Goal: Task Accomplishment & Management: Use online tool/utility

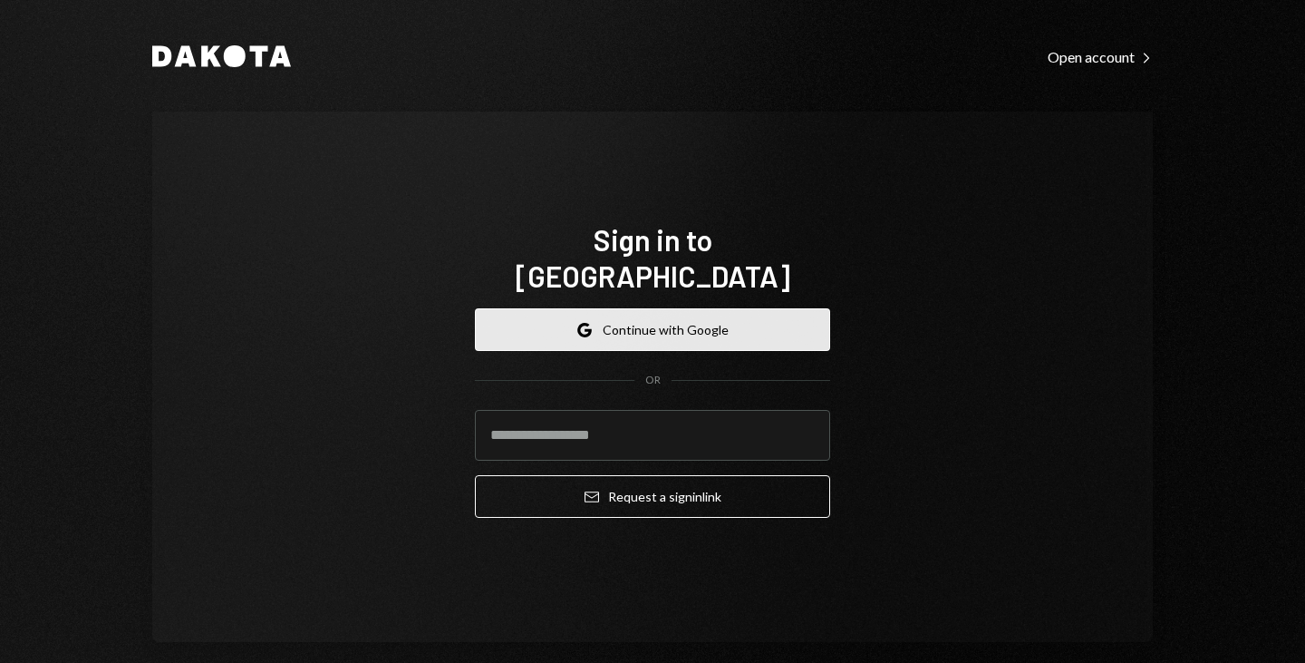
click at [655, 315] on button "Google Continue with Google" at bounding box center [652, 329] width 355 height 43
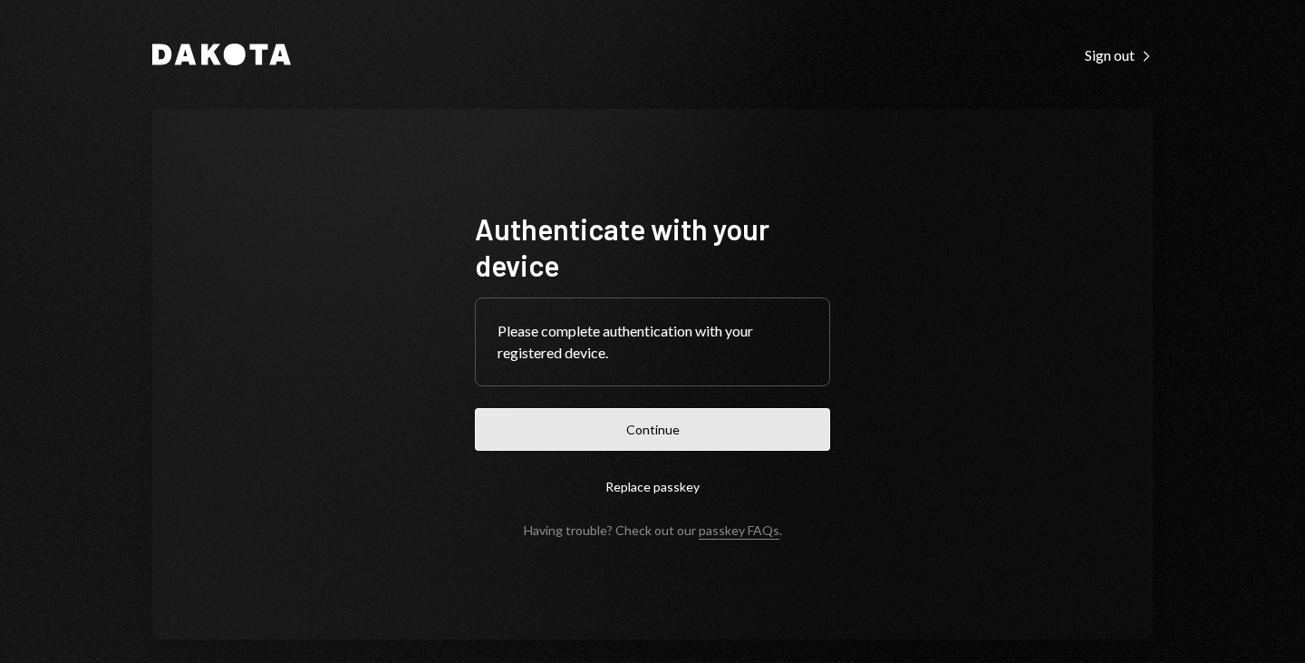
click at [663, 435] on button "Continue" at bounding box center [652, 429] width 355 height 43
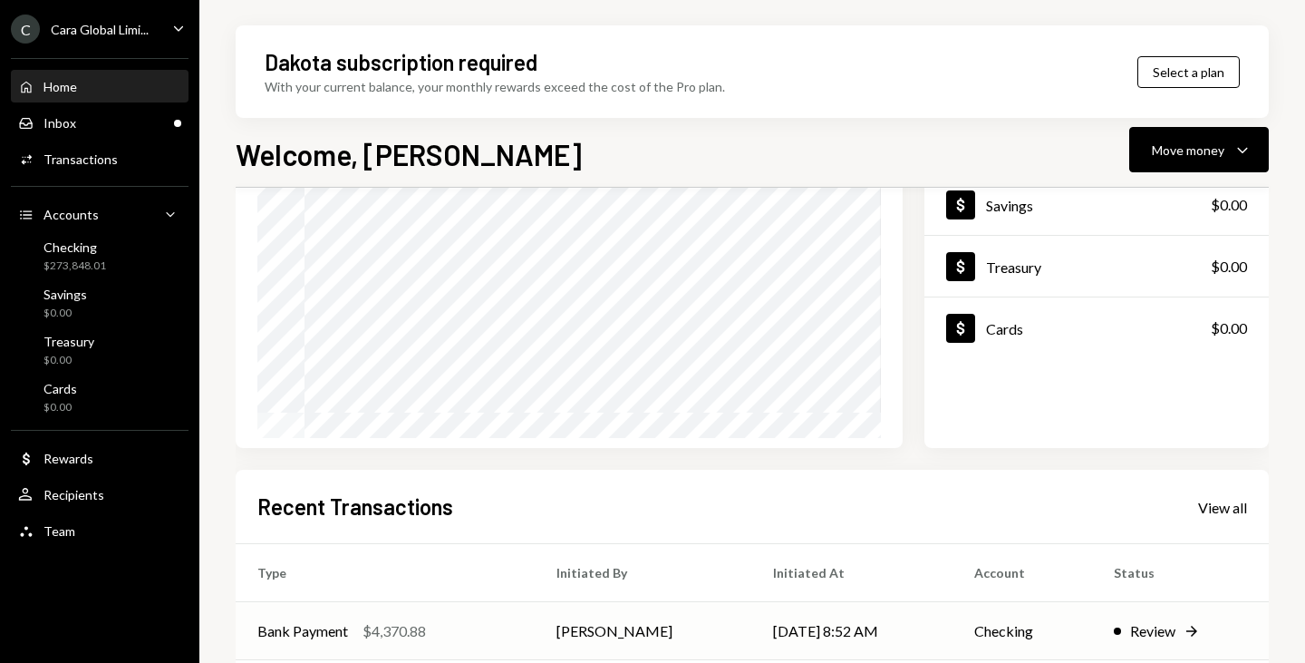
scroll to position [430, 0]
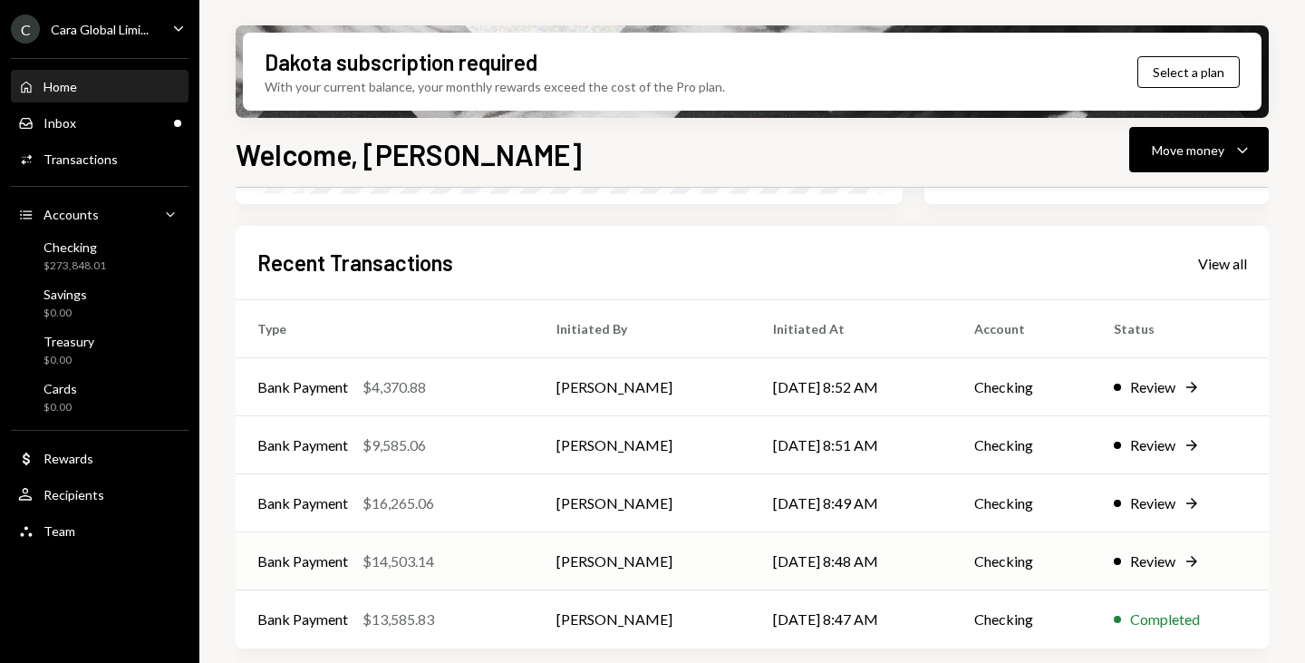
click at [1164, 556] on div "Review" at bounding box center [1152, 561] width 45 height 22
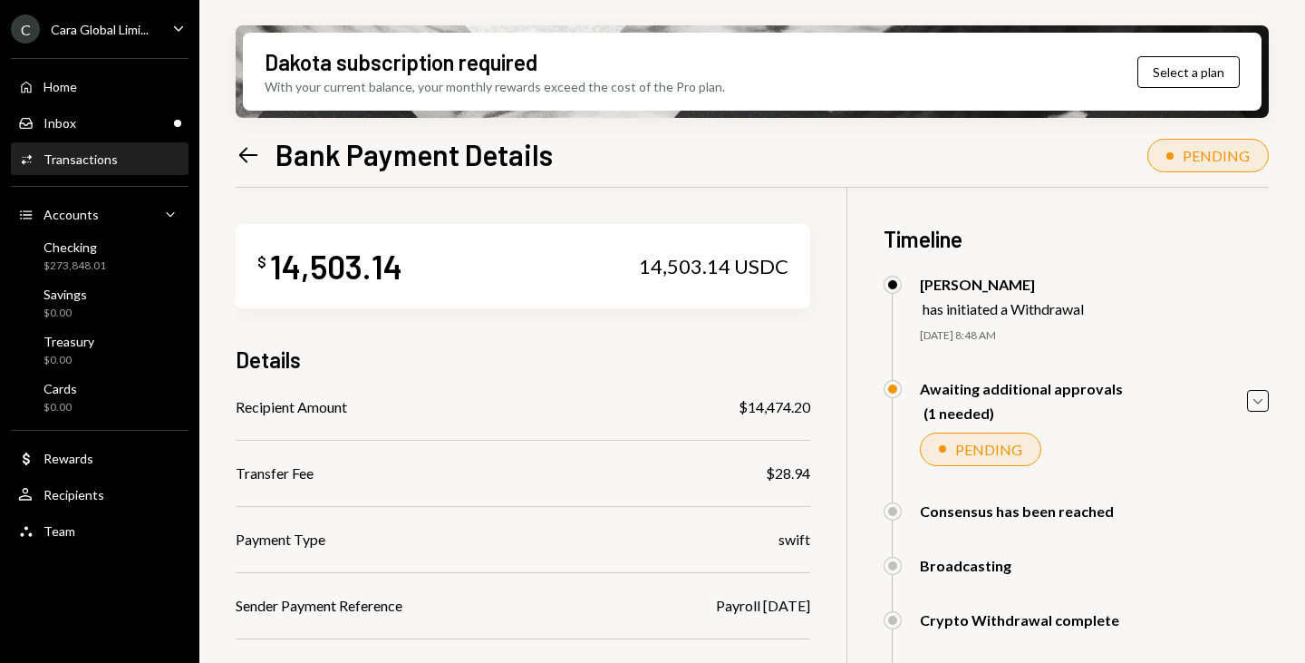
scroll to position [268, 0]
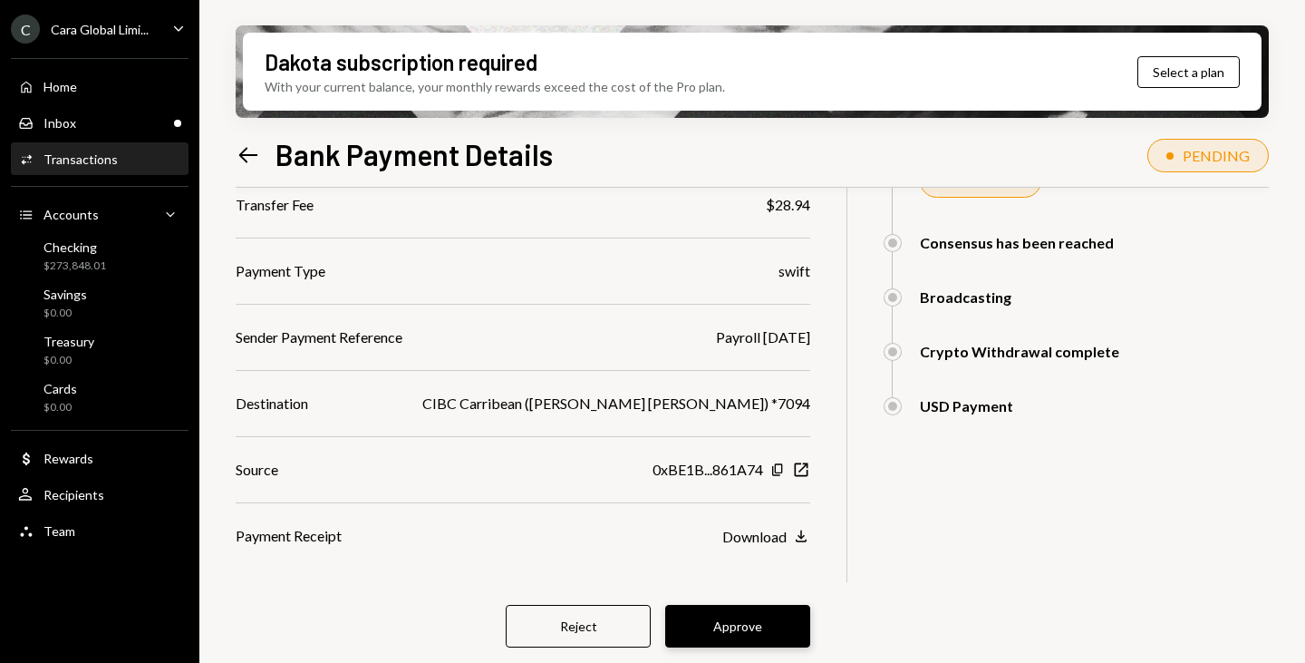
click at [732, 624] on button "Approve" at bounding box center [737, 626] width 145 height 43
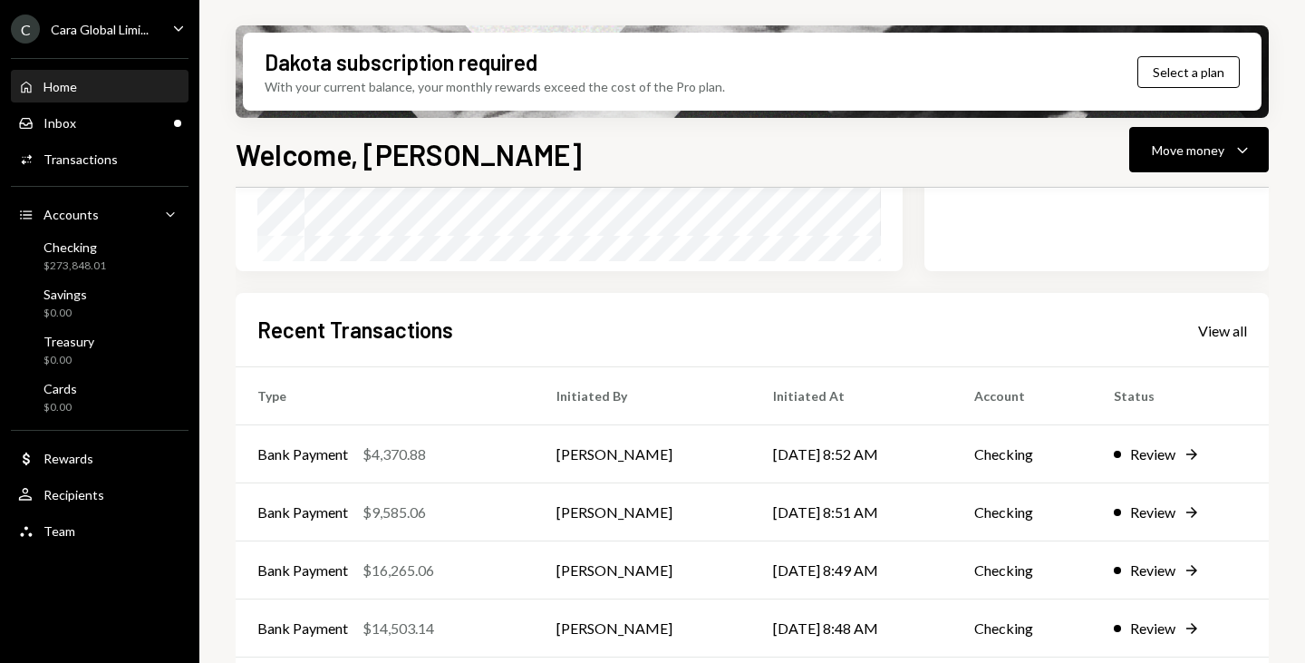
scroll to position [430, 0]
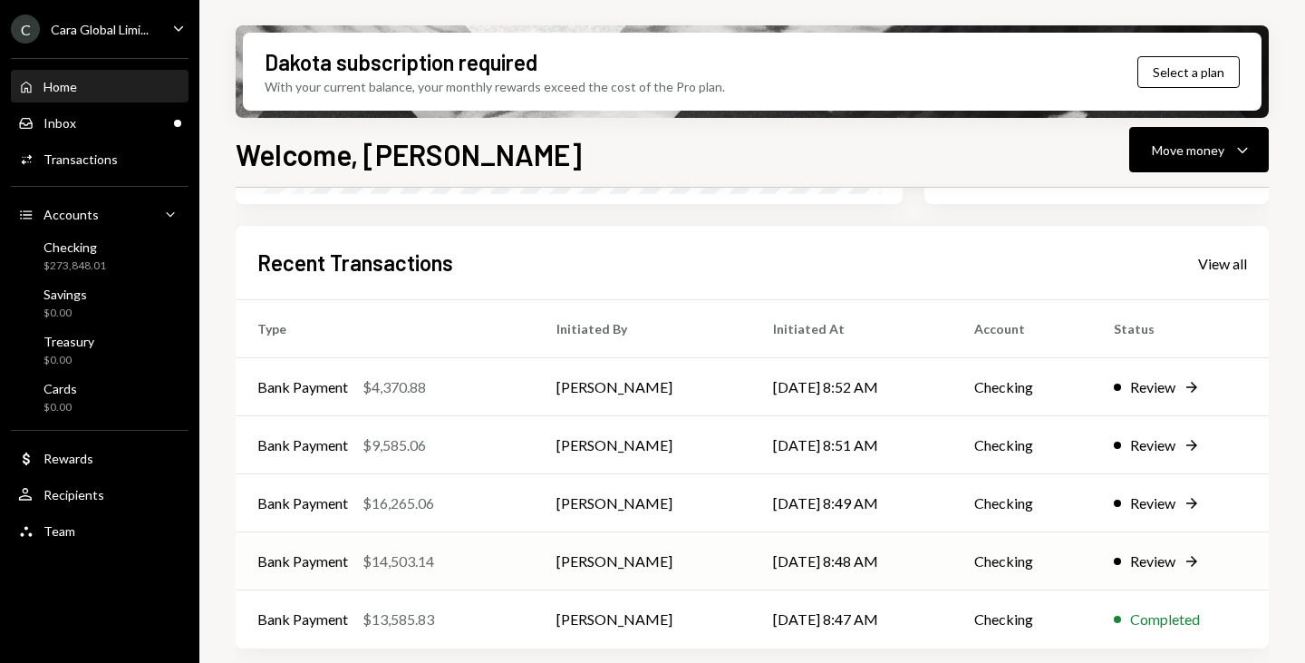
click at [1155, 555] on div "Review" at bounding box center [1152, 561] width 45 height 22
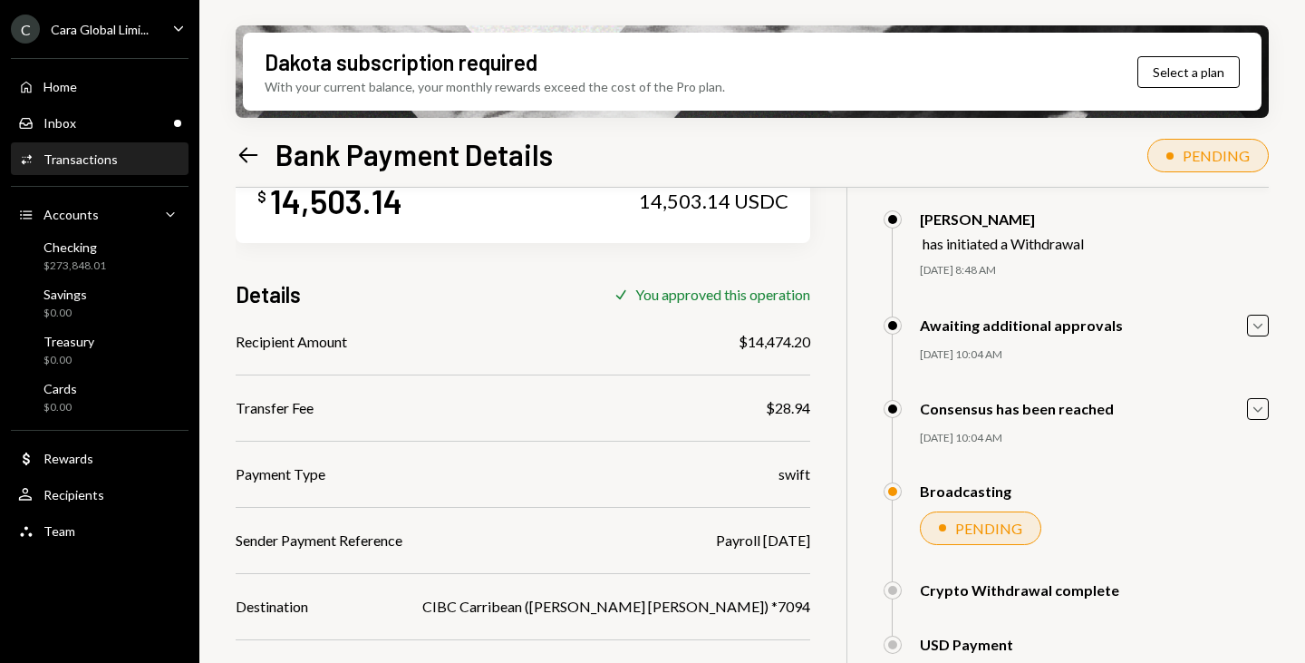
scroll to position [145, 0]
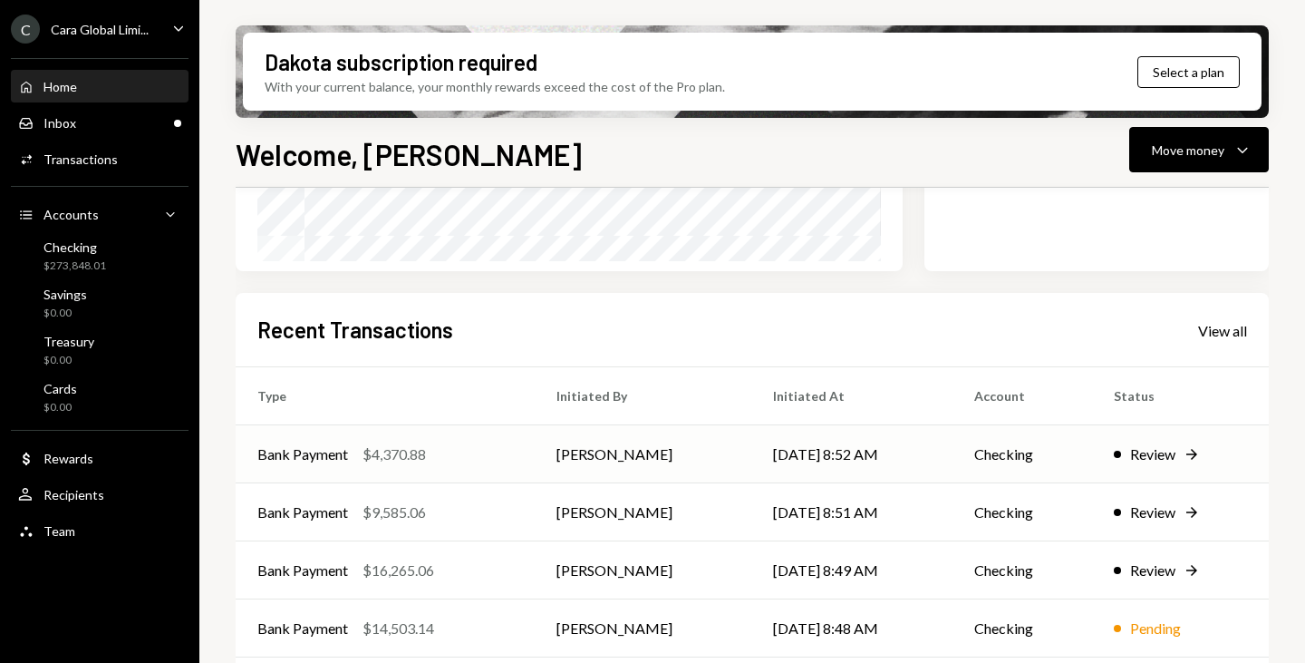
scroll to position [430, 0]
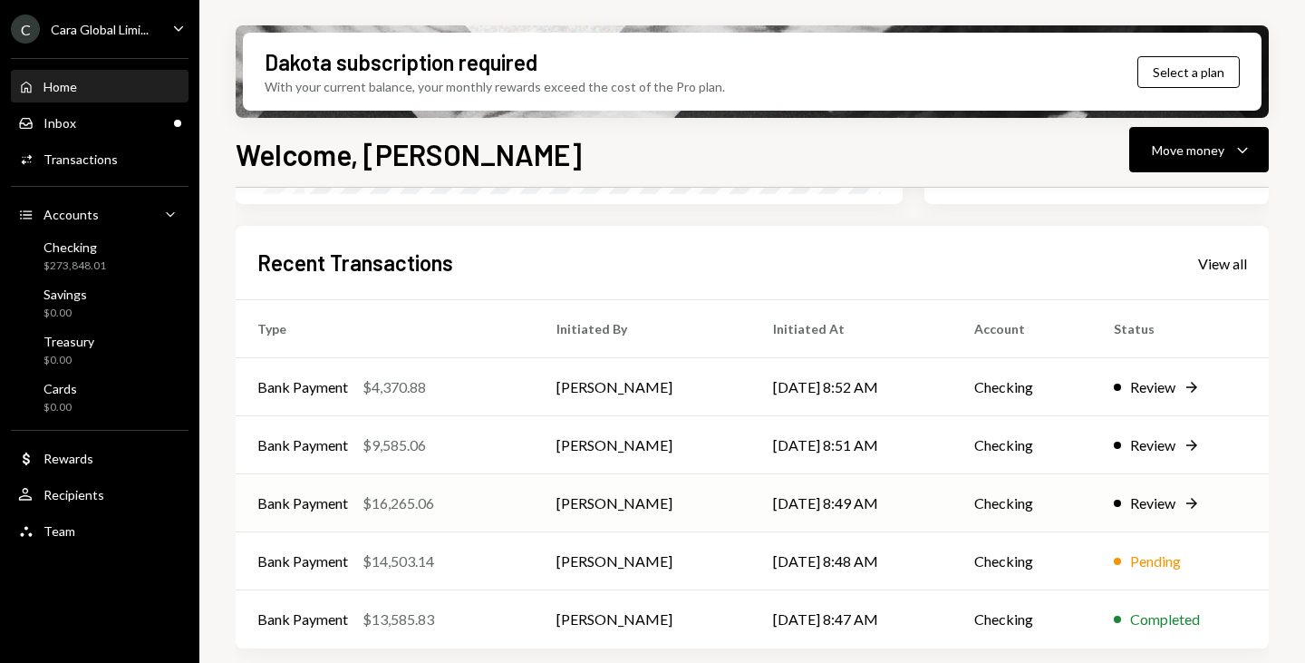
click at [1151, 498] on div "Review" at bounding box center [1152, 503] width 45 height 22
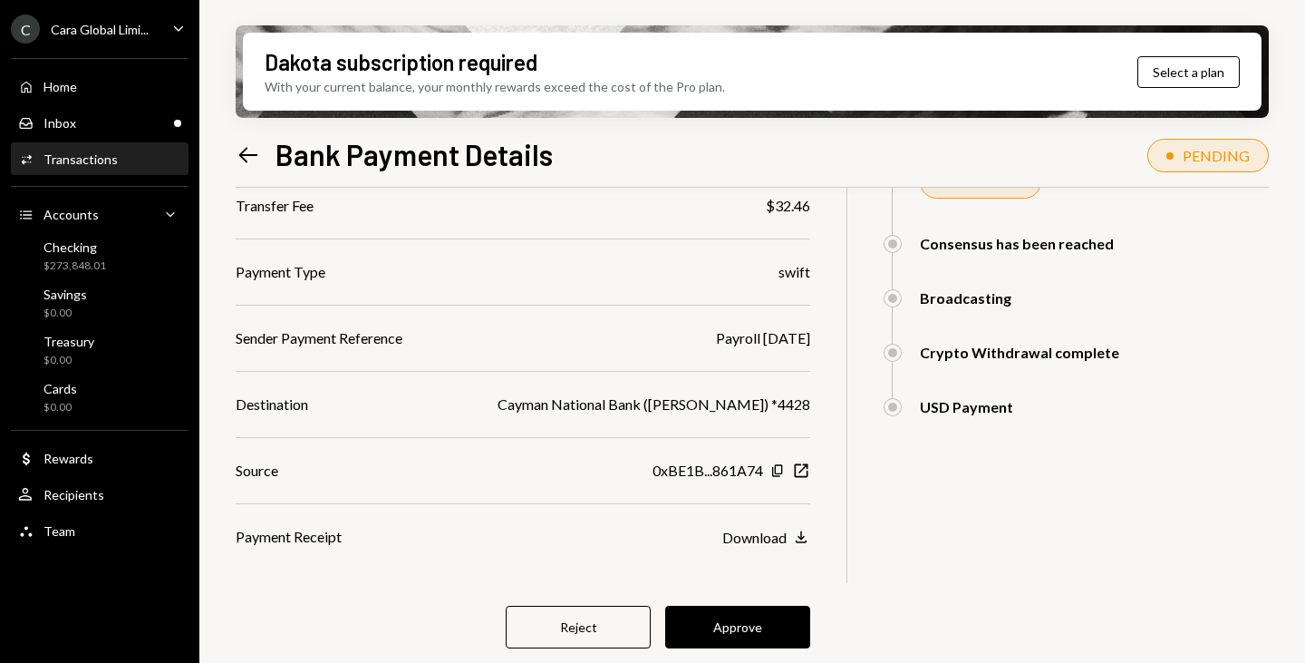
scroll to position [268, 0]
click at [731, 620] on button "Approve" at bounding box center [737, 626] width 145 height 43
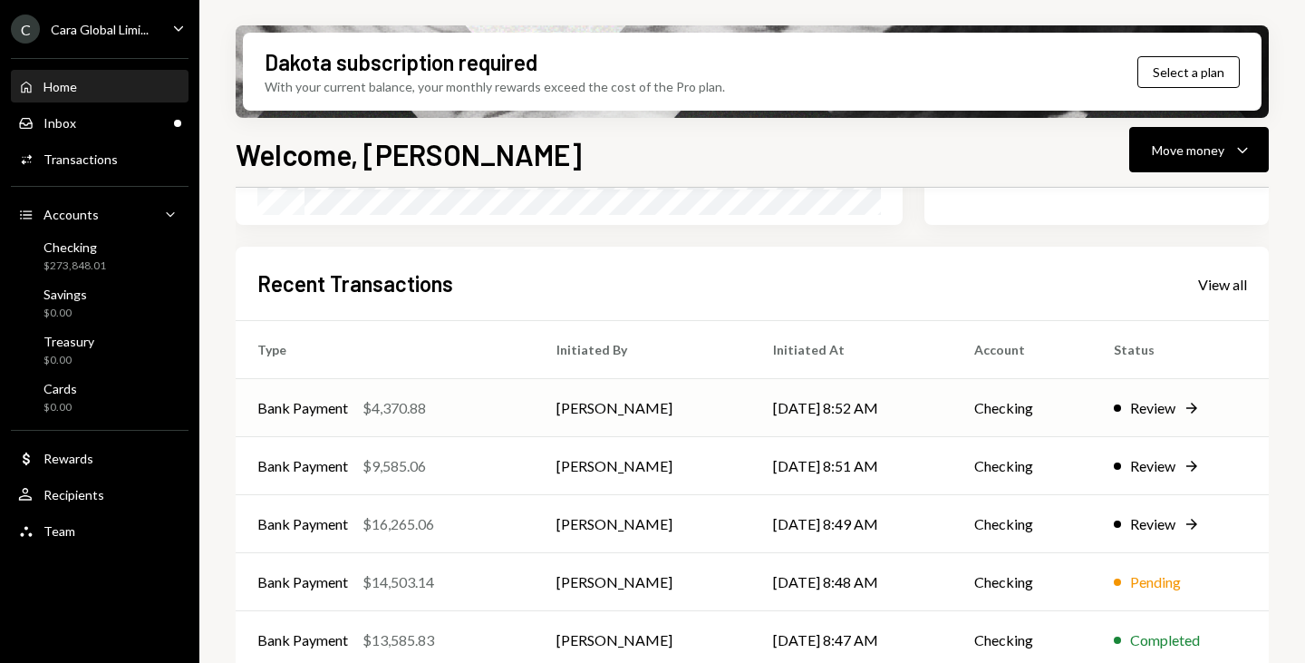
scroll to position [430, 0]
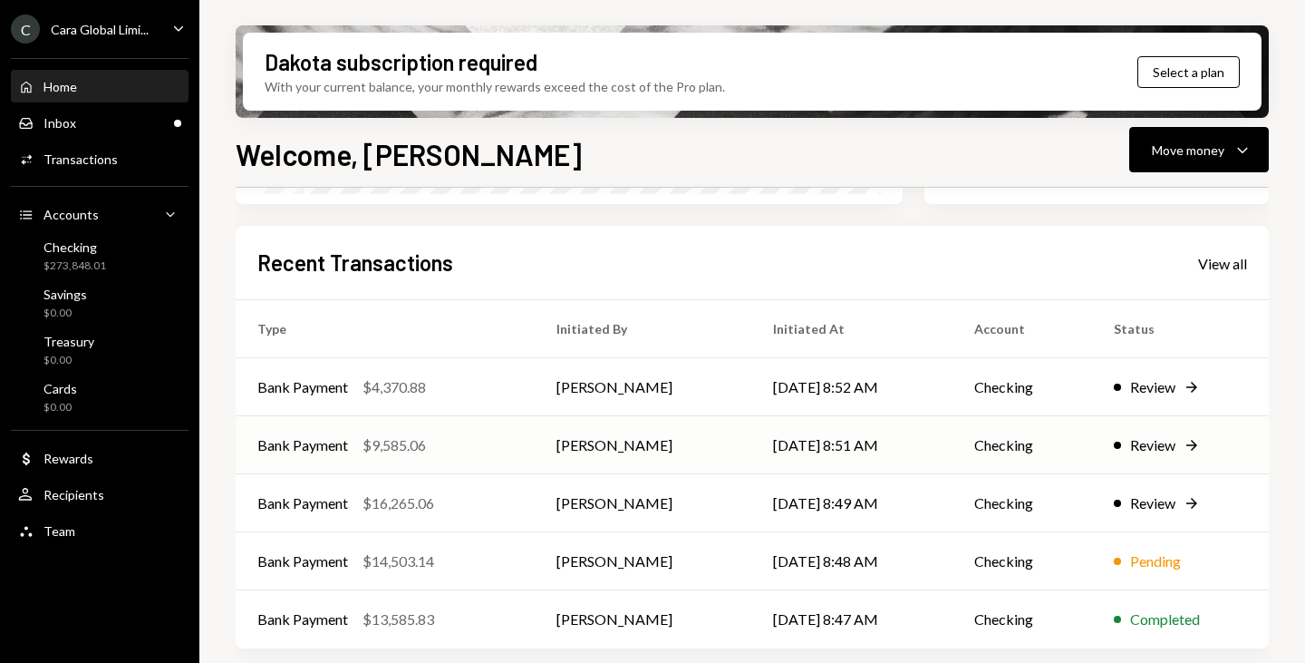
click at [1150, 451] on div "Review" at bounding box center [1152, 445] width 45 height 22
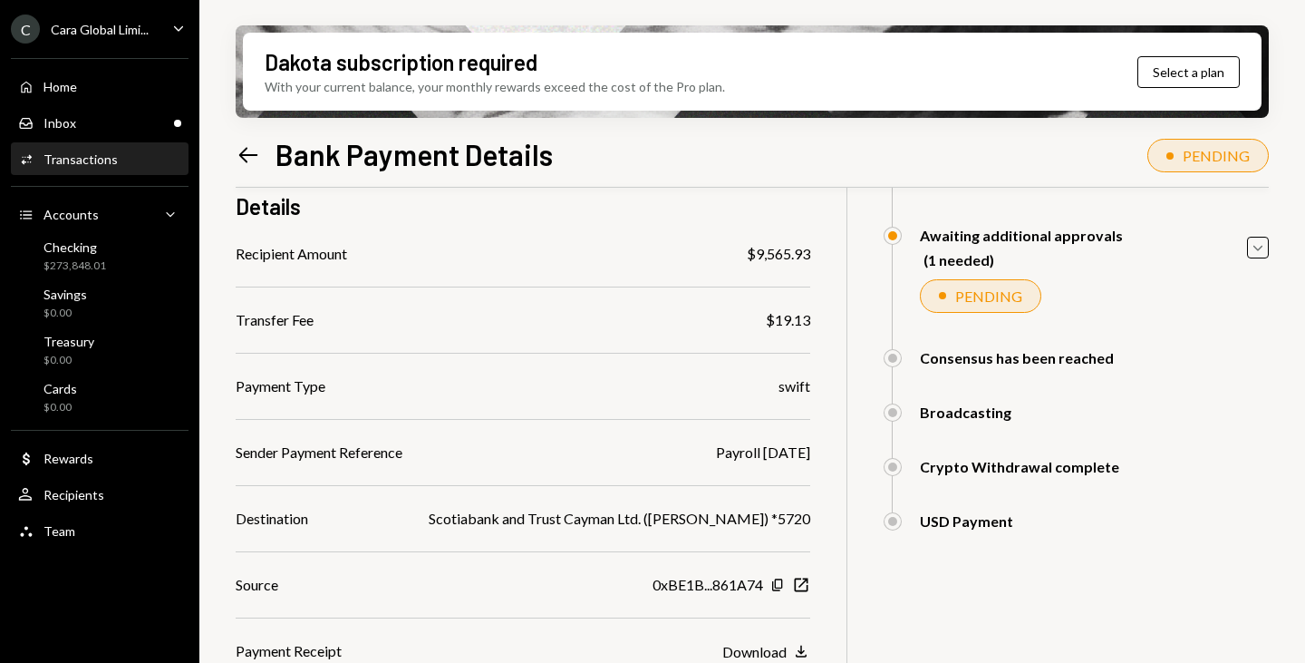
scroll to position [268, 0]
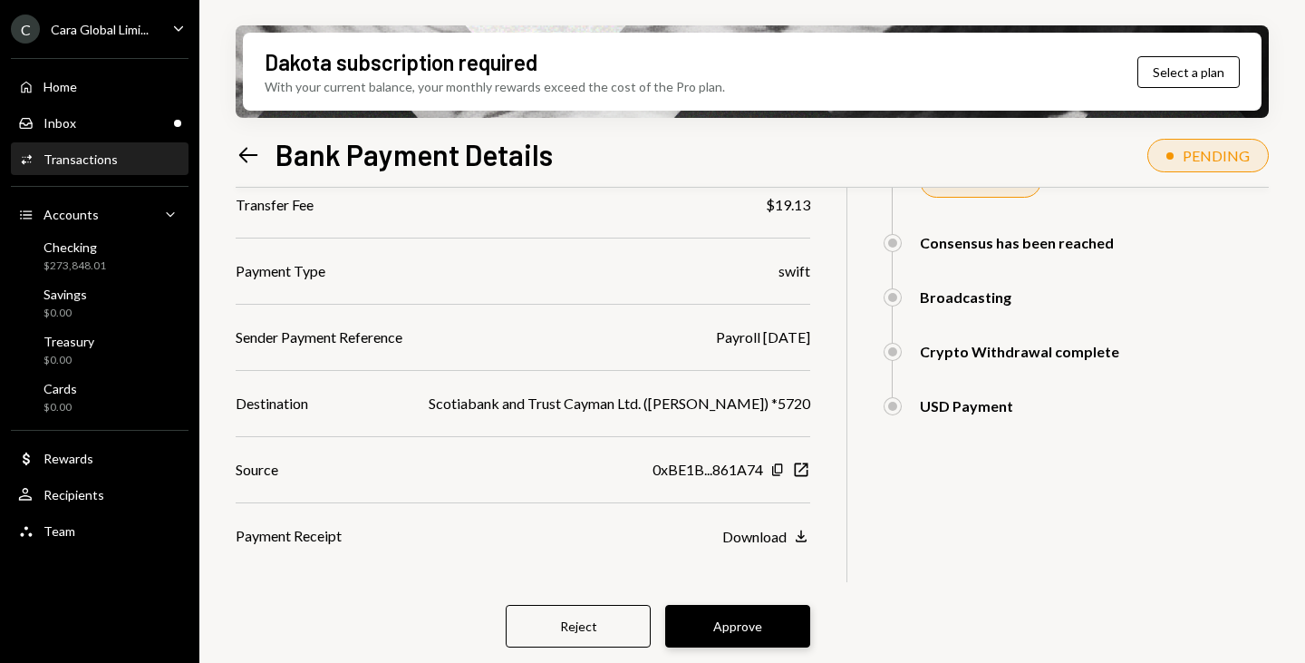
click at [791, 617] on button "Approve" at bounding box center [737, 626] width 145 height 43
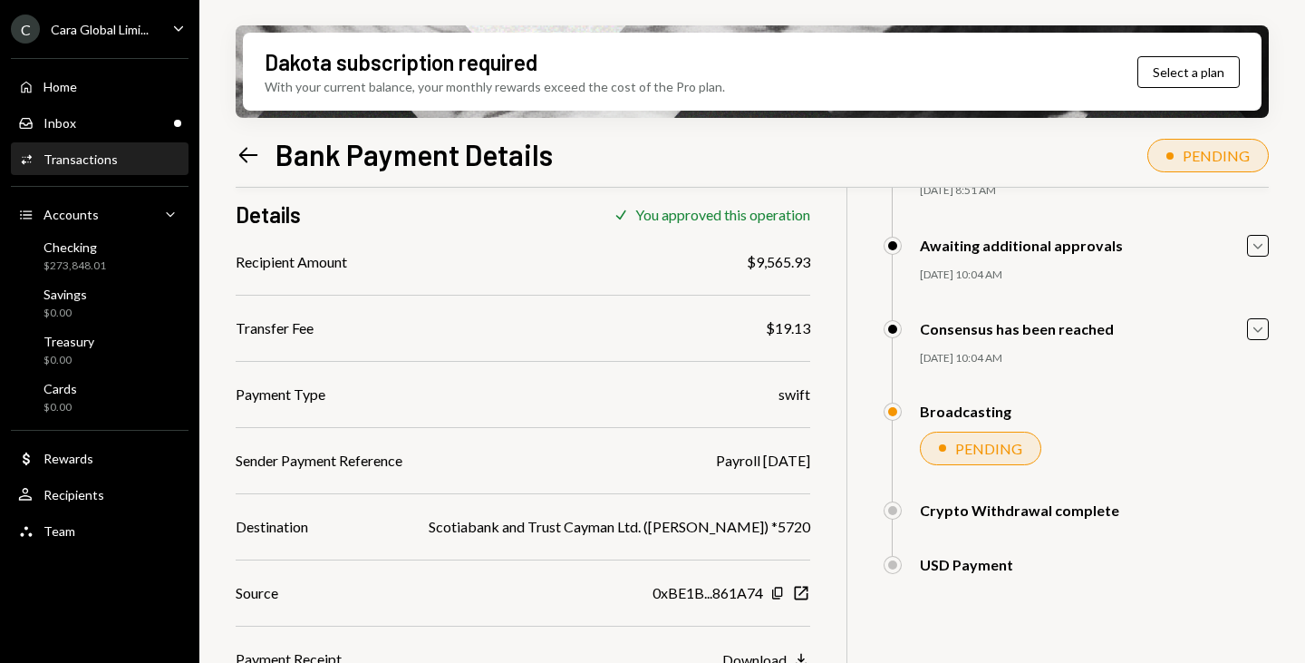
scroll to position [145, 0]
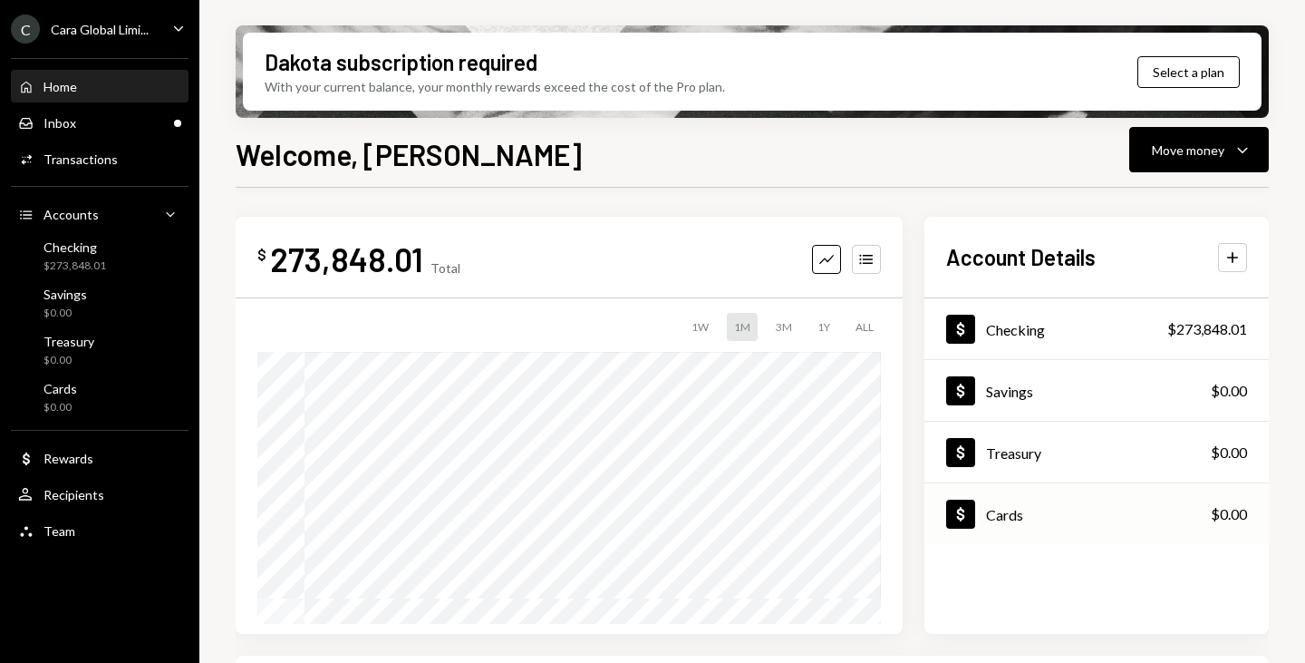
scroll to position [272, 0]
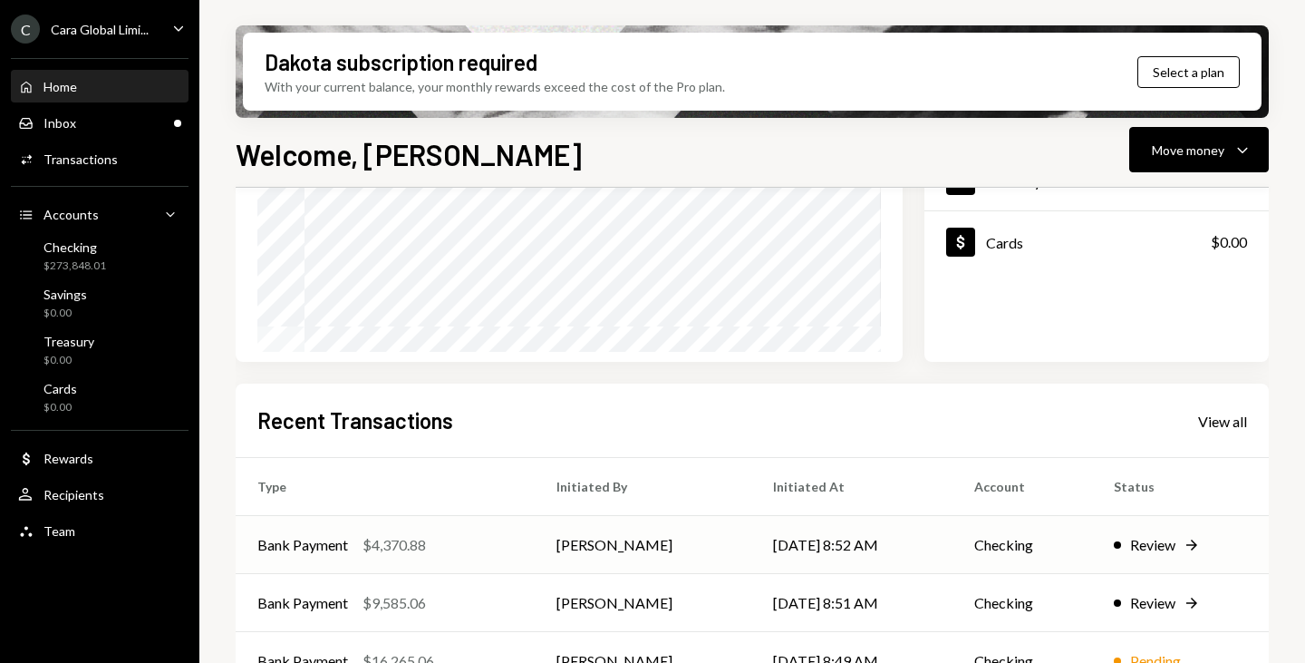
click at [1131, 540] on div "Review" at bounding box center [1152, 545] width 45 height 22
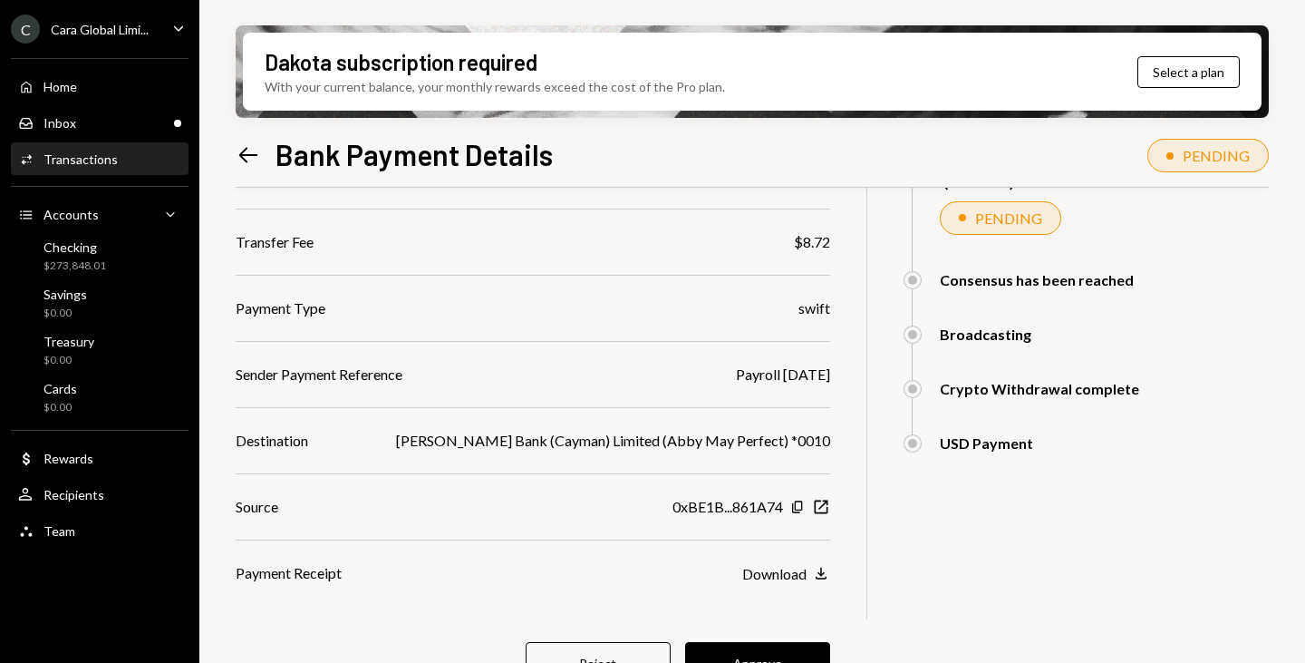
scroll to position [268, 0]
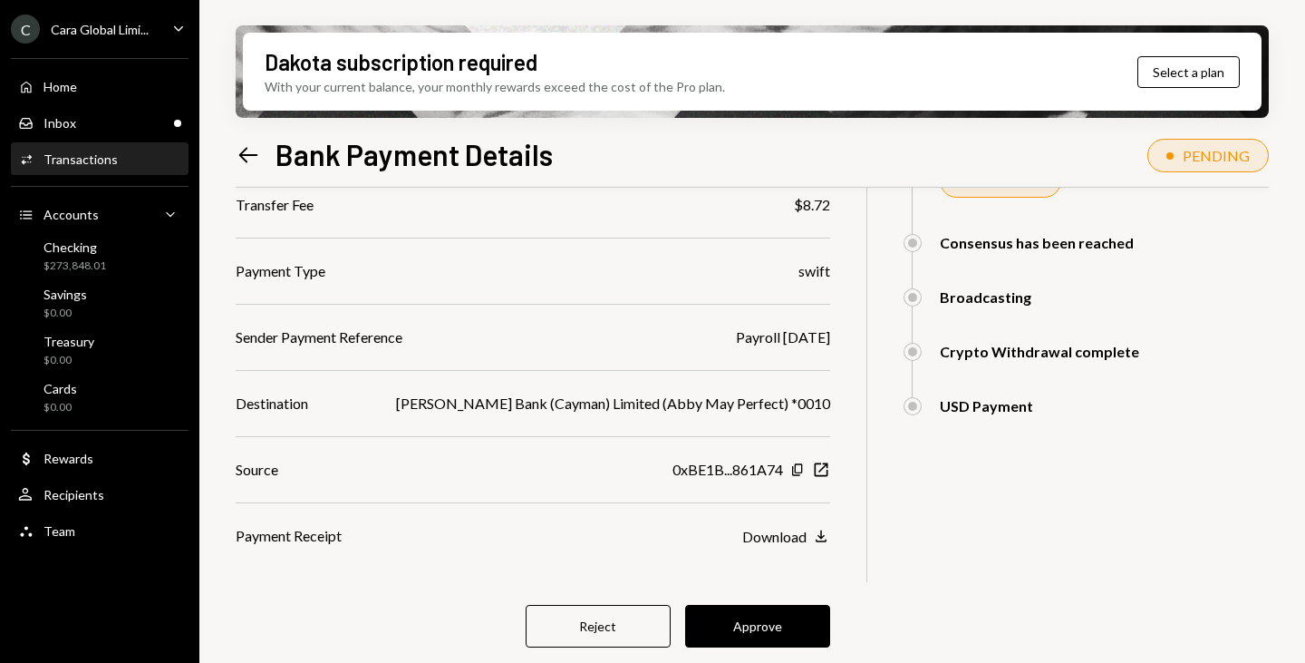
scroll to position [145, 0]
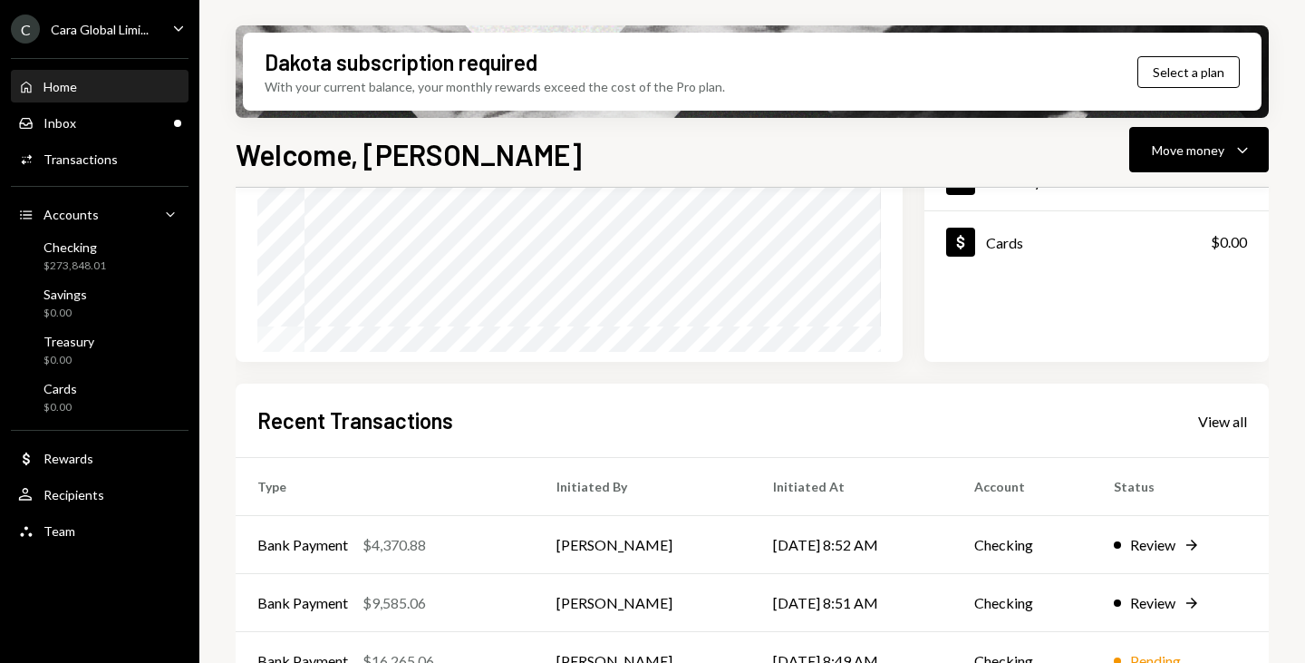
scroll to position [430, 0]
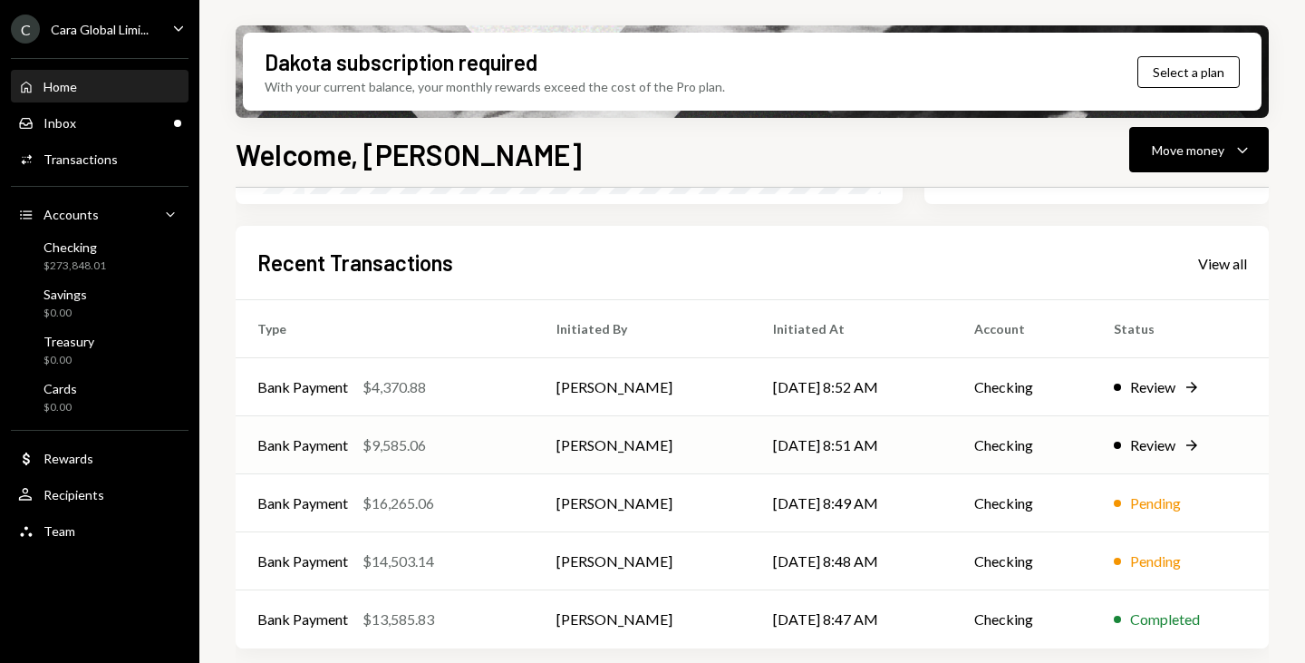
click at [1150, 442] on div "Review" at bounding box center [1152, 445] width 45 height 22
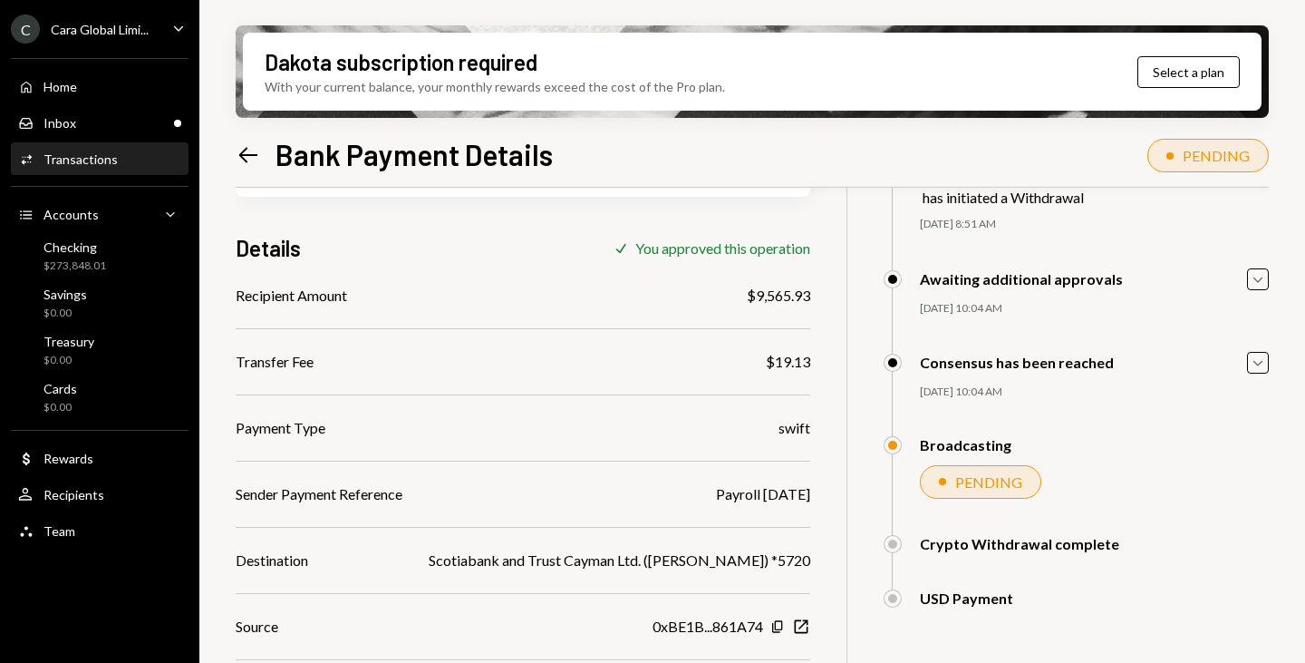
scroll to position [145, 0]
